Goal: Understand process/instructions

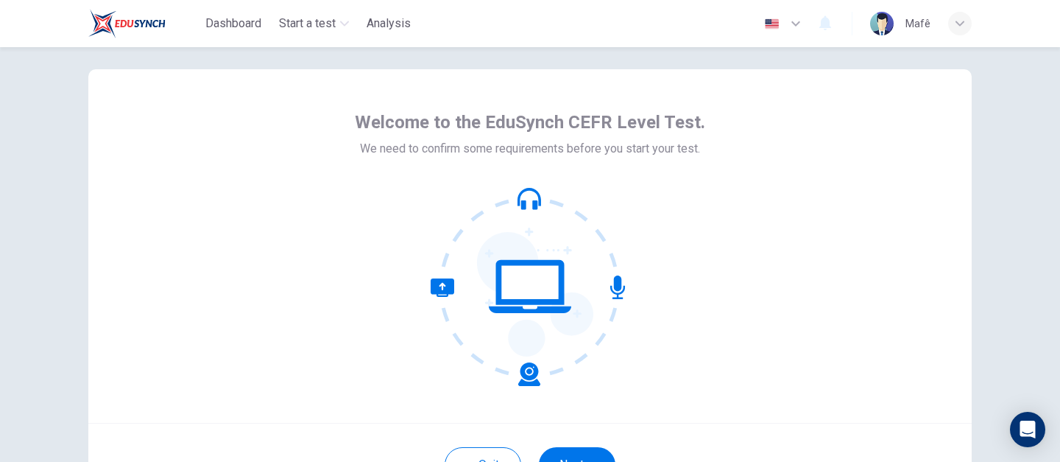
scroll to position [147, 0]
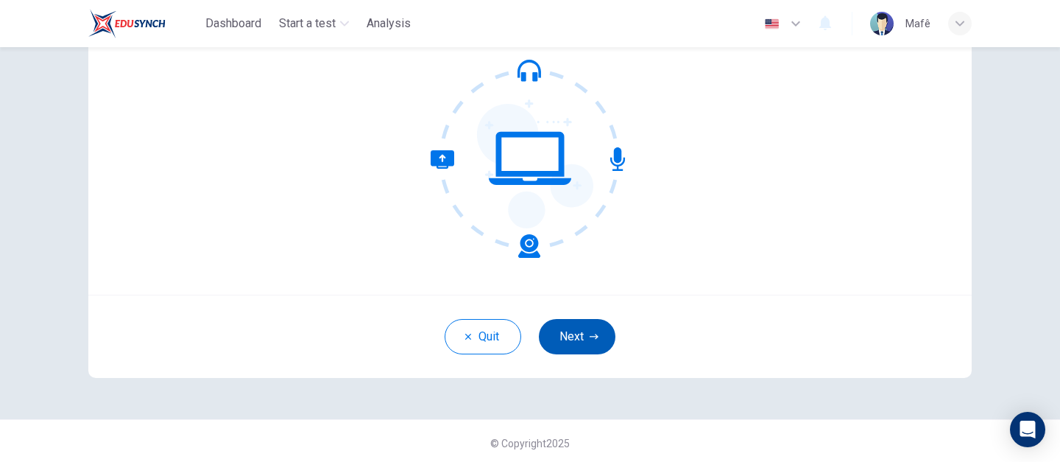
click at [579, 339] on button "Next" at bounding box center [577, 336] width 77 height 35
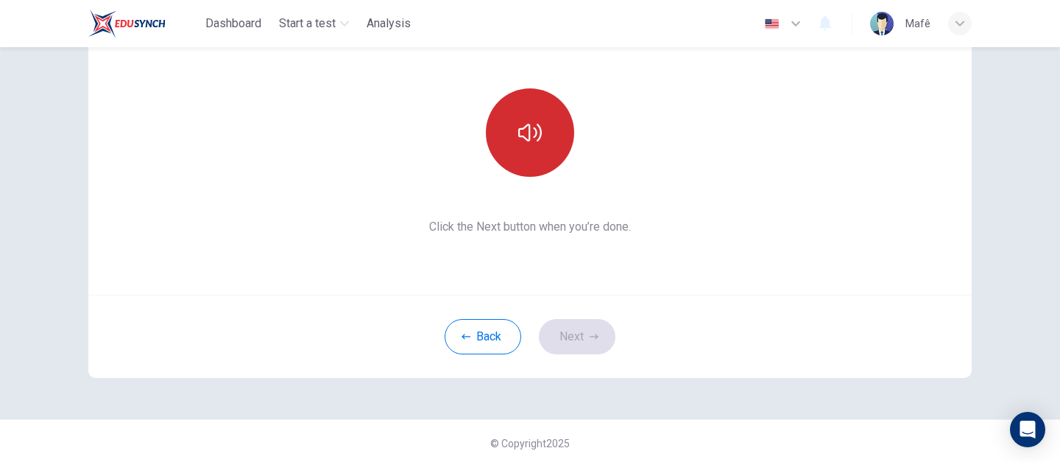
click at [540, 152] on button "button" at bounding box center [530, 132] width 88 height 88
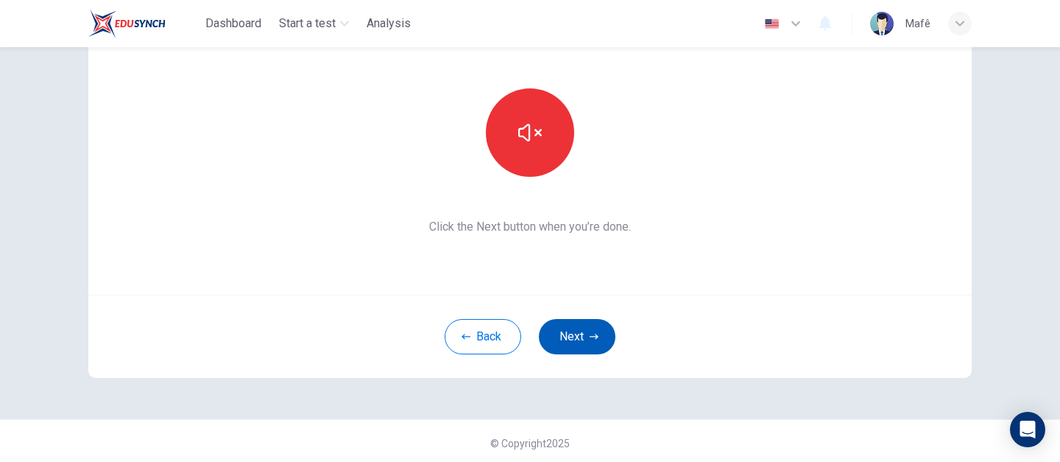
click at [587, 344] on button "Next" at bounding box center [577, 336] width 77 height 35
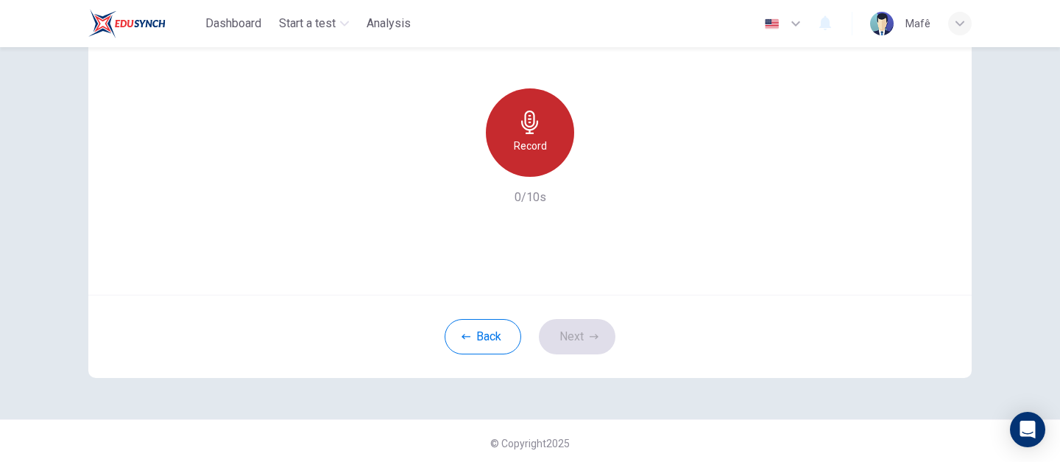
click at [539, 152] on h6 "Record" at bounding box center [530, 146] width 33 height 18
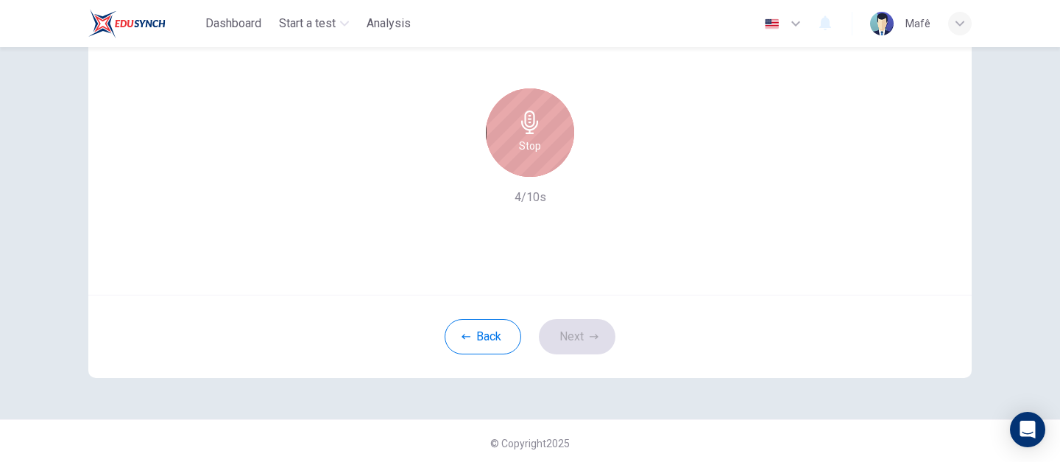
click at [545, 148] on div "Stop" at bounding box center [530, 132] width 88 height 88
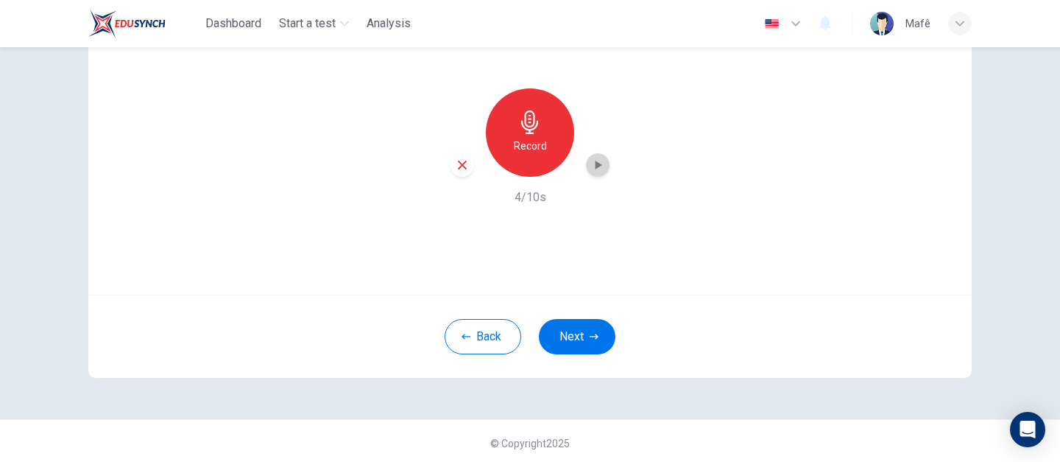
click at [599, 169] on icon "button" at bounding box center [597, 165] width 15 height 15
click at [582, 336] on button "Next" at bounding box center [577, 336] width 77 height 35
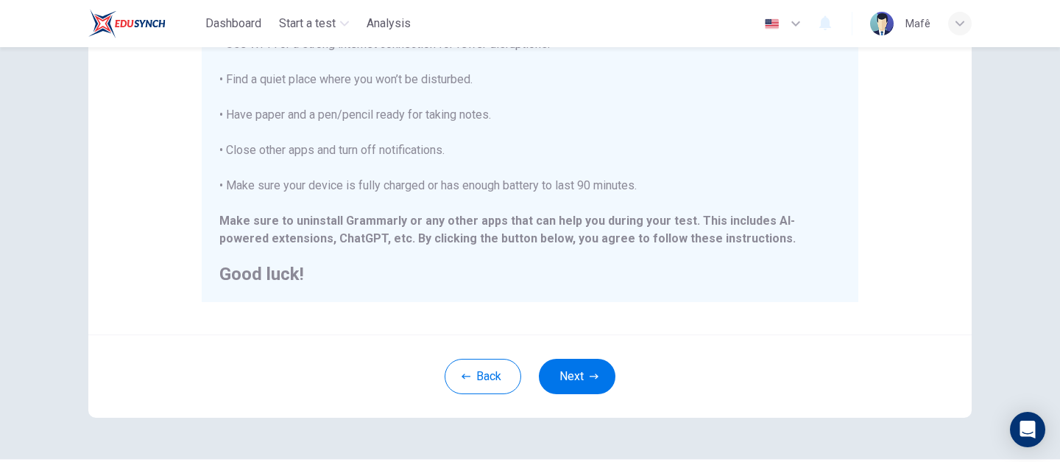
scroll to position [357, 0]
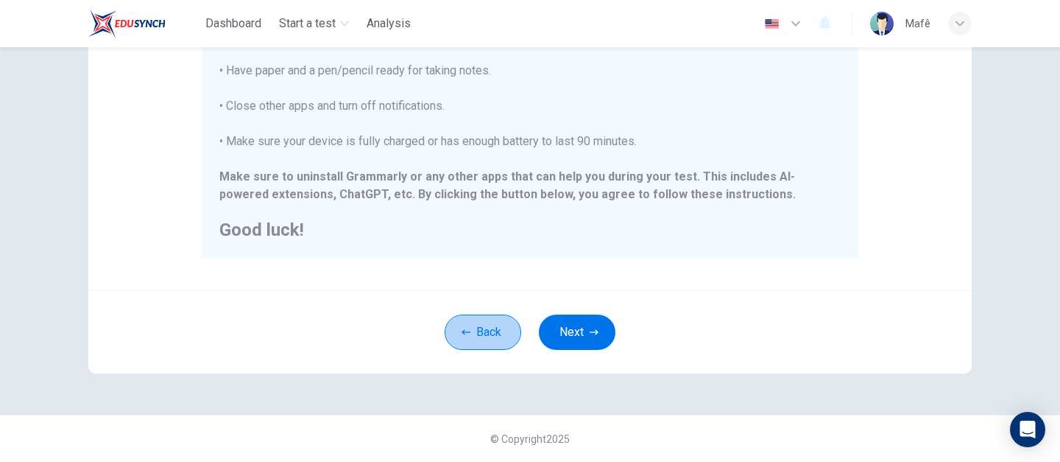
click at [447, 335] on button "Back" at bounding box center [483, 331] width 77 height 35
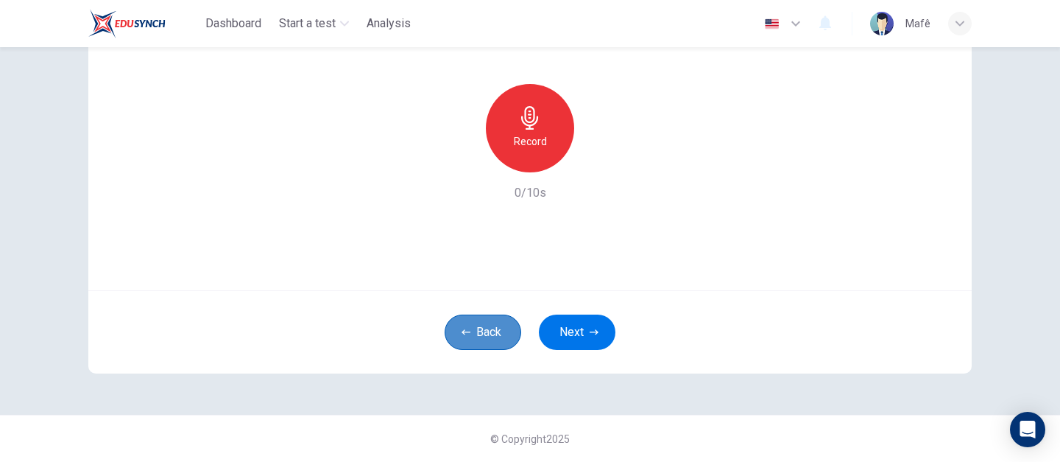
click at [448, 336] on button "Back" at bounding box center [483, 331] width 77 height 35
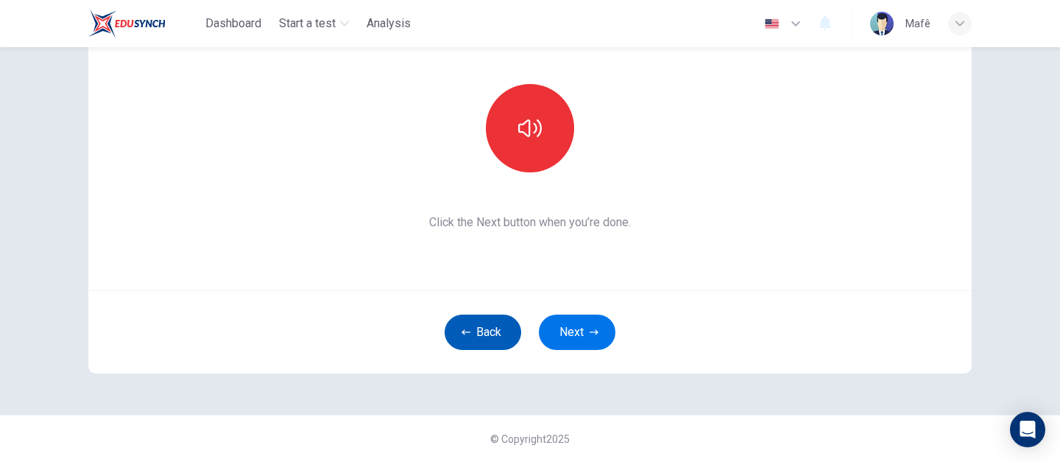
click at [448, 336] on button "Back" at bounding box center [483, 331] width 77 height 35
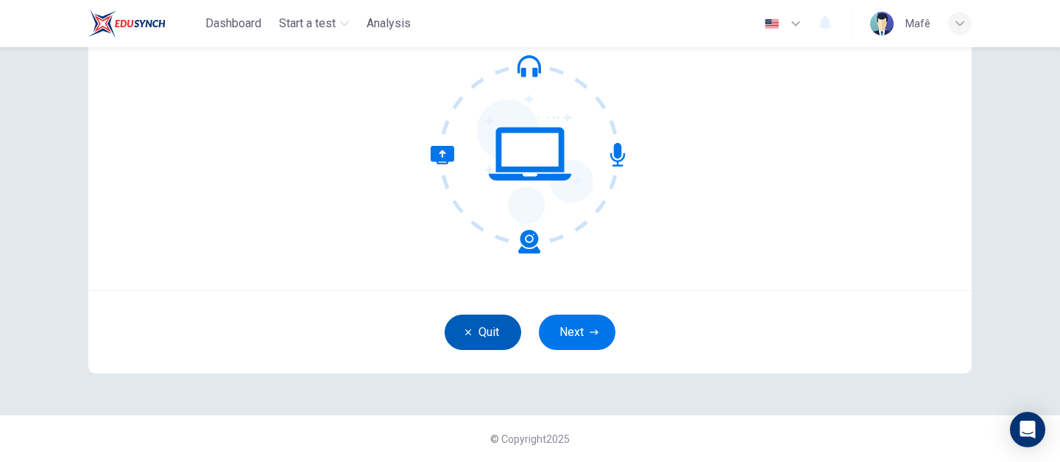
click at [448, 336] on button "Quit" at bounding box center [483, 331] width 77 height 35
